Goal: Task Accomplishment & Management: Complete application form

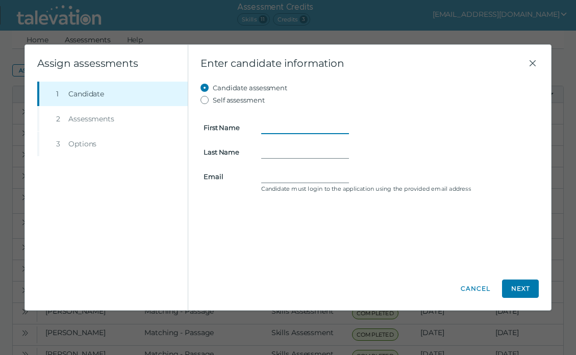
click at [274, 121] on input "First Name" at bounding box center [305, 127] width 88 height 12
type input "Jacky"
type input "Ly"
click at [282, 176] on input "Email" at bounding box center [305, 176] width 88 height 12
paste input "[EMAIL_ADDRESS][DOMAIN_NAME]"
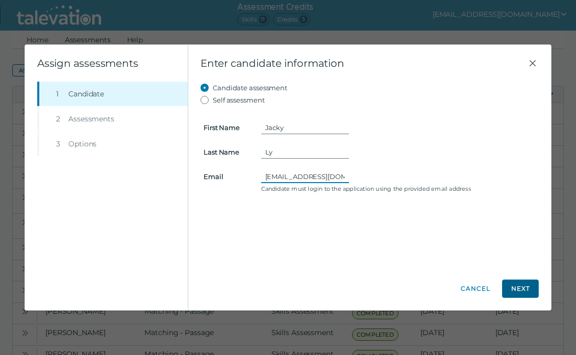
type input "[EMAIL_ADDRESS][DOMAIN_NAME]"
click at [528, 290] on button "Next" at bounding box center [520, 289] width 37 height 18
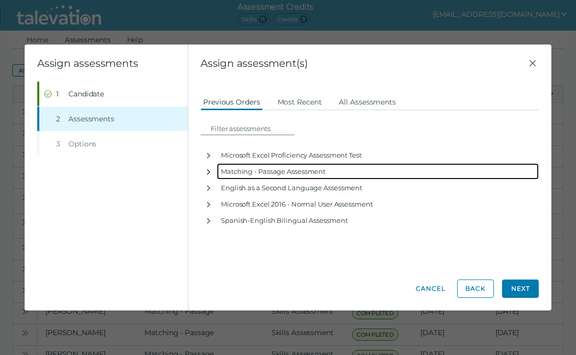
click at [211, 171] on icon "button" at bounding box center [209, 172] width 8 height 8
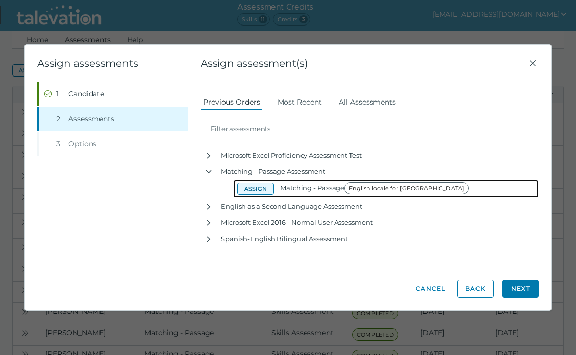
click at [255, 187] on button "Assign" at bounding box center [255, 189] width 37 height 12
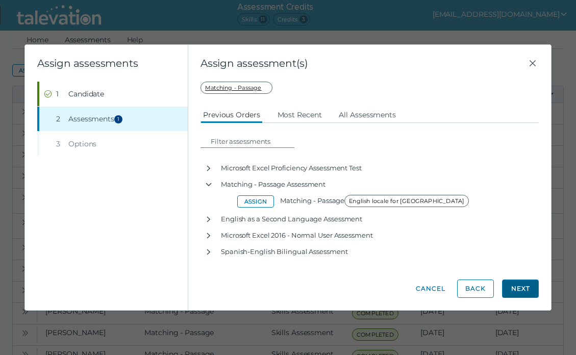
click at [519, 292] on button "Next" at bounding box center [520, 289] width 37 height 18
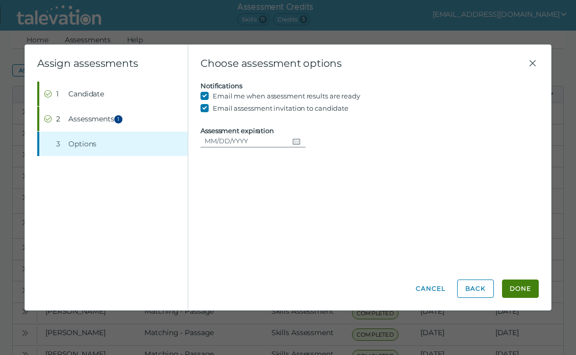
click at [294, 143] on icon "Choose date" at bounding box center [296, 141] width 8 height 8
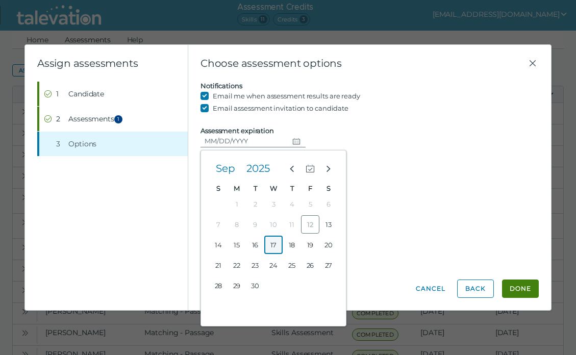
click at [271, 245] on button "17" at bounding box center [273, 245] width 18 height 18
type input "[DATE]"
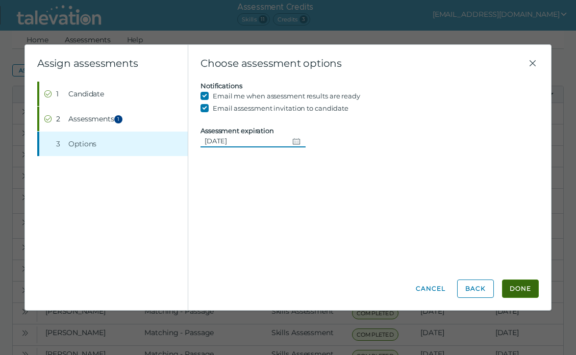
click at [521, 288] on button "Done" at bounding box center [520, 289] width 37 height 18
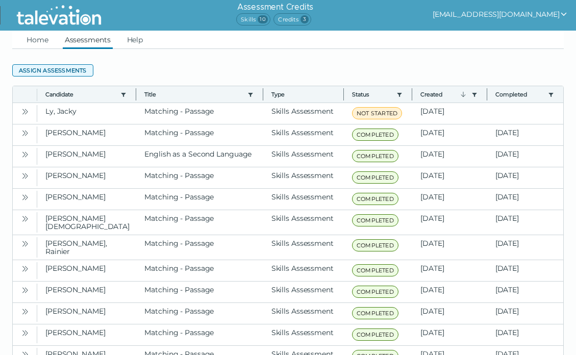
click at [89, 71] on button "Assign assessments" at bounding box center [52, 70] width 81 height 12
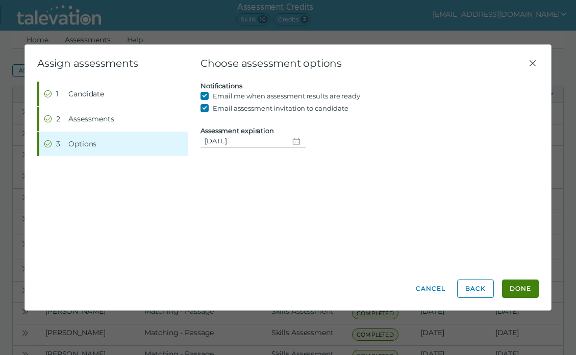
click at [294, 140] on icon "Change date, 09/17/2025" at bounding box center [296, 141] width 8 height 8
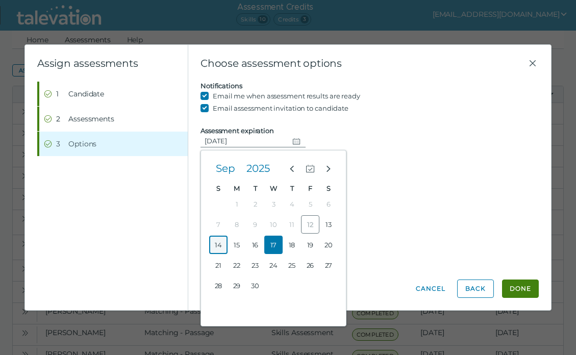
click at [221, 245] on button "14" at bounding box center [218, 245] width 18 height 18
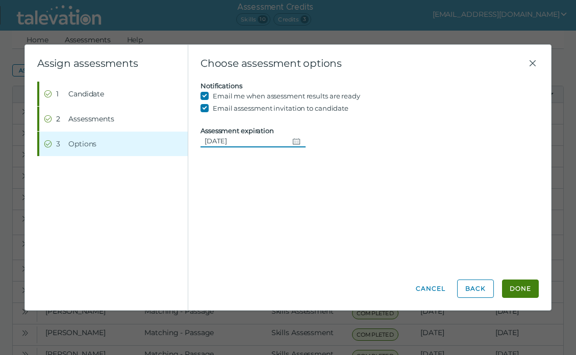
click at [295, 140] on icon "Change date, 09/14/2025" at bounding box center [296, 141] width 8 height 8
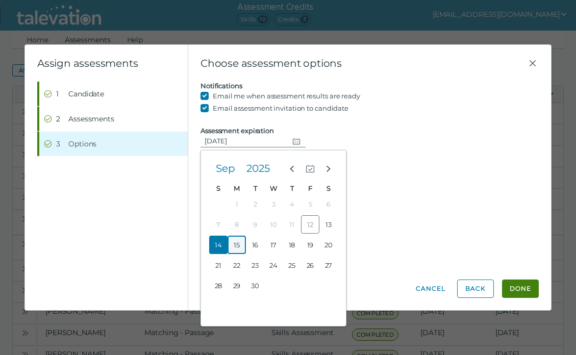
click at [237, 247] on button "15" at bounding box center [236, 245] width 18 height 18
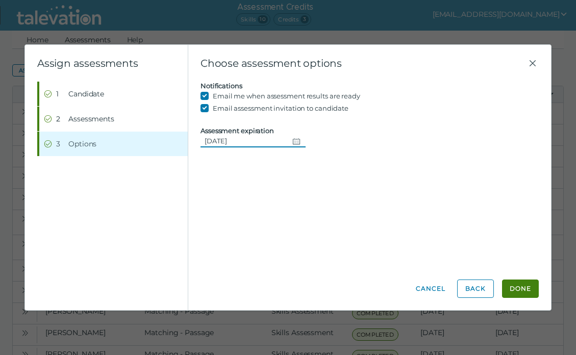
click at [294, 142] on icon "Change date, 09/15/2025" at bounding box center [296, 141] width 8 height 8
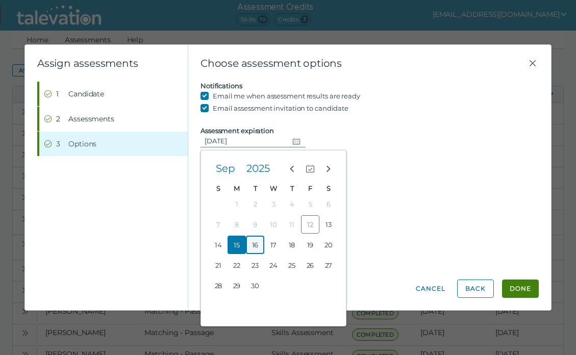
click at [257, 244] on button "16" at bounding box center [255, 245] width 18 height 18
type input "[DATE]"
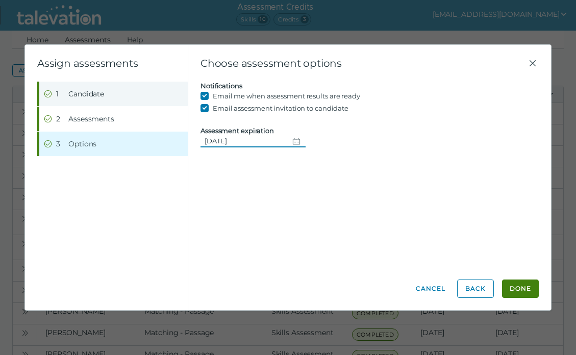
click at [103, 95] on span "Candidate" at bounding box center [86, 94] width 36 height 10
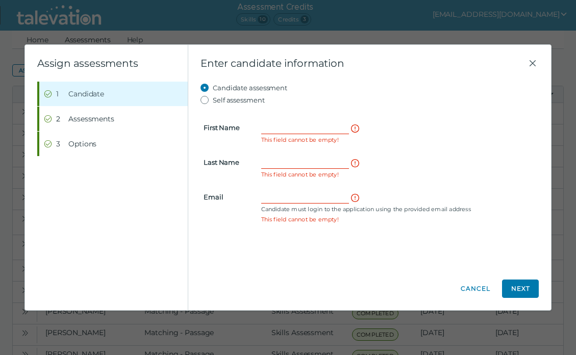
click at [288, 134] on div at bounding box center [398, 127] width 275 height 12
click at [271, 193] on input "Email" at bounding box center [305, 197] width 88 height 12
paste input "[EMAIL_ADDRESS][DOMAIN_NAME]"
type input "[EMAIL_ADDRESS][DOMAIN_NAME]"
click at [277, 125] on input "First Name" at bounding box center [305, 127] width 88 height 12
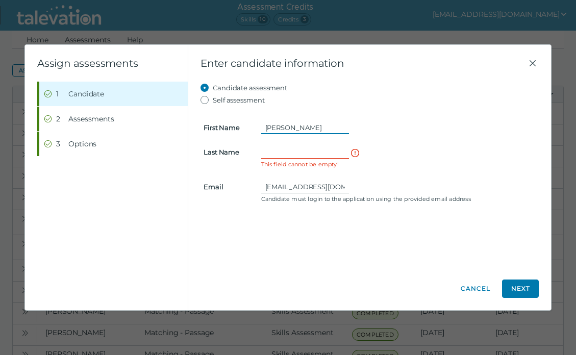
type input "[PERSON_NAME]"
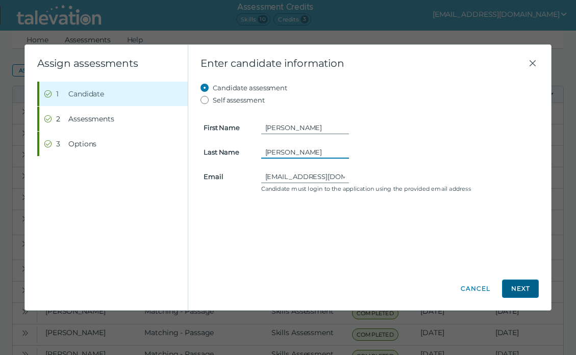
type input "[PERSON_NAME]"
click at [516, 286] on button "Next" at bounding box center [520, 289] width 37 height 18
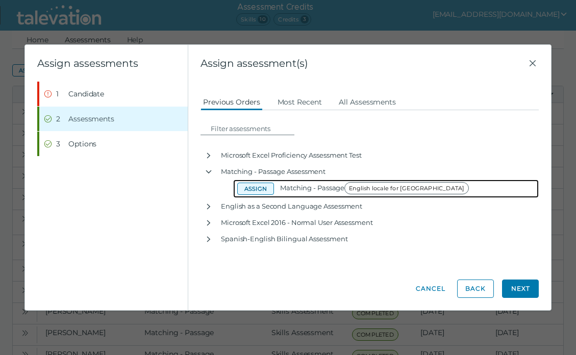
click at [260, 191] on button "Assign" at bounding box center [255, 189] width 37 height 12
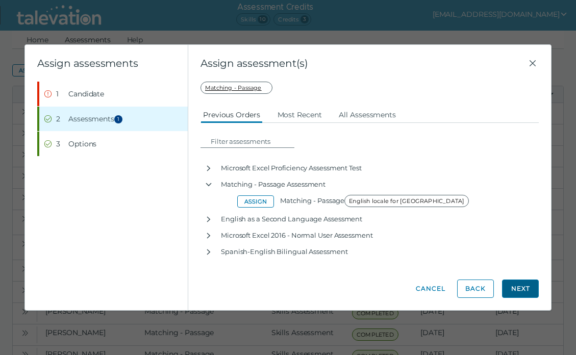
click at [517, 290] on button "Next" at bounding box center [520, 289] width 37 height 18
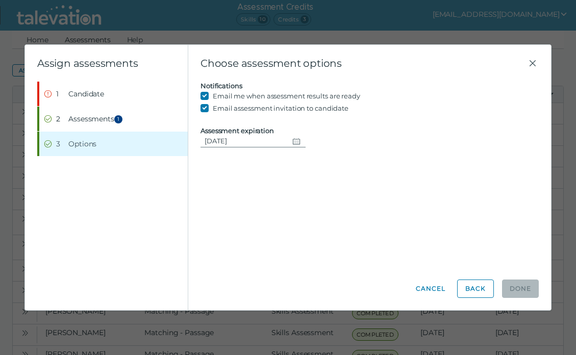
click at [293, 143] on icon "Change date, 09/16/2025" at bounding box center [296, 141] width 7 height 6
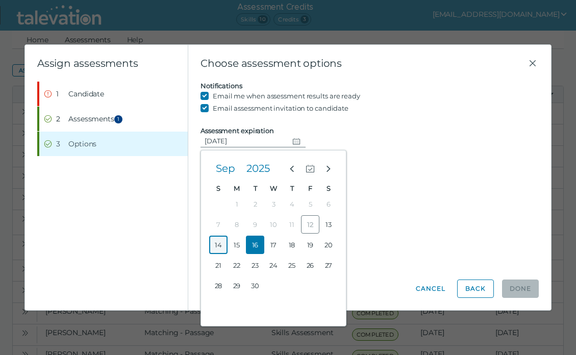
click at [221, 244] on button "14" at bounding box center [218, 245] width 18 height 18
type input "[DATE]"
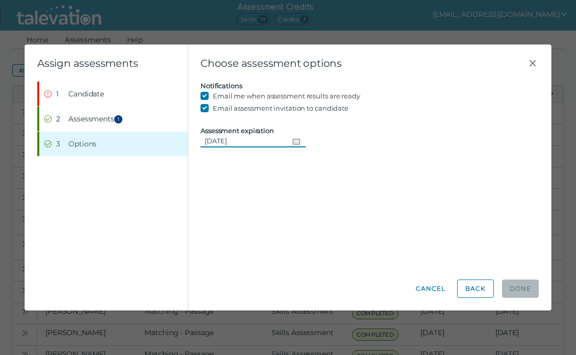
click at [441, 188] on div "Candidate assessment Self assessment First Name [PERSON_NAME] Last Name [PERSON…" at bounding box center [369, 175] width 338 height 186
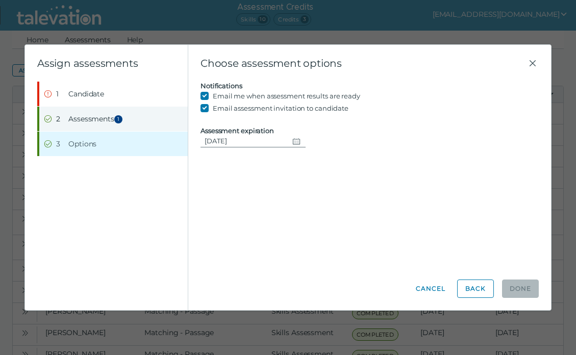
click at [93, 120] on span "Assessments 1" at bounding box center [96, 119] width 57 height 10
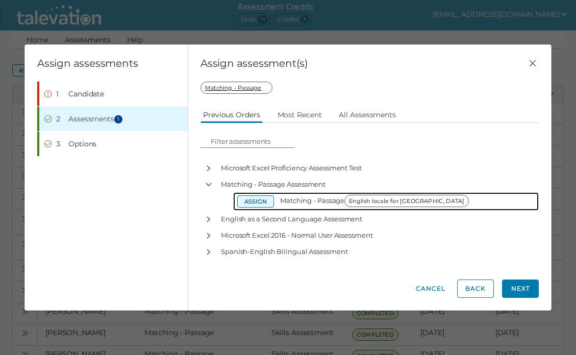
click at [249, 203] on button "Assign" at bounding box center [255, 201] width 37 height 12
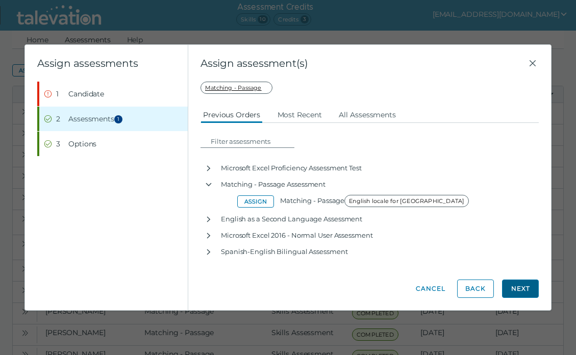
click at [519, 293] on button "Next" at bounding box center [520, 289] width 37 height 18
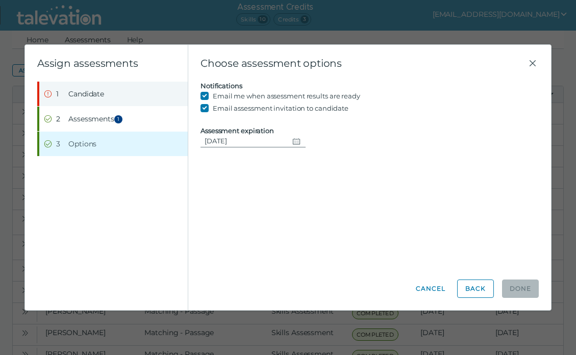
click at [97, 95] on span "Candidate" at bounding box center [86, 94] width 36 height 10
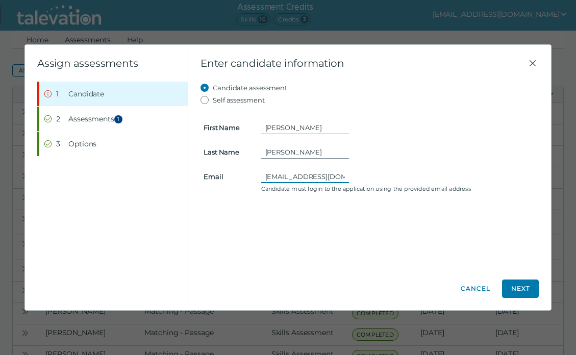
click at [264, 178] on input "[EMAIL_ADDRESS][DOMAIN_NAME]" at bounding box center [305, 176] width 88 height 12
type input "[EMAIL_ADDRESS][DOMAIN_NAME]"
click at [520, 290] on button "Next" at bounding box center [520, 289] width 37 height 18
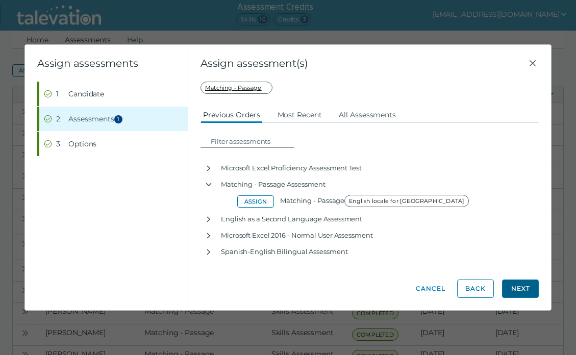
click at [520, 290] on button "Next" at bounding box center [520, 289] width 37 height 18
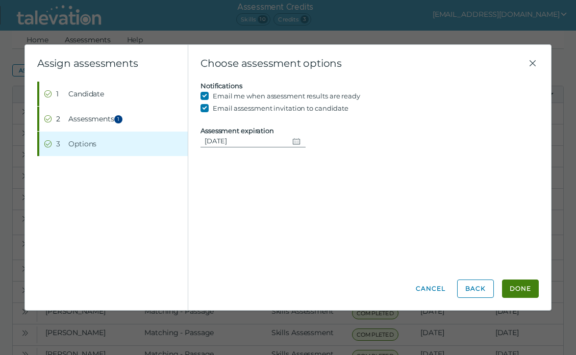
click at [292, 143] on icon "Change date, 09/14/2025" at bounding box center [296, 141] width 8 height 8
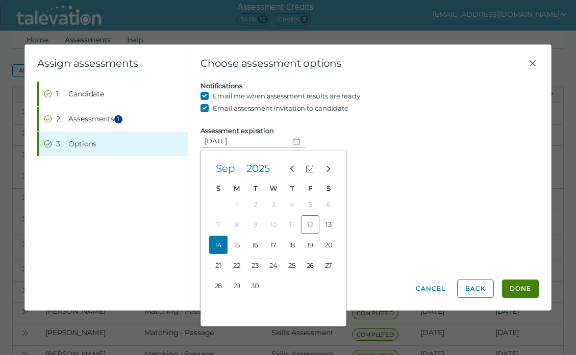
click at [436, 182] on div "Candidate assessment Self assessment First Name [PERSON_NAME] Last Name [PERSON…" at bounding box center [369, 175] width 338 height 186
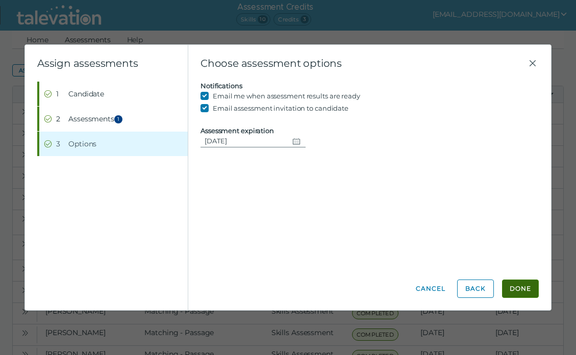
click at [515, 291] on button "Done" at bounding box center [520, 289] width 37 height 18
